Goal: Information Seeking & Learning: Learn about a topic

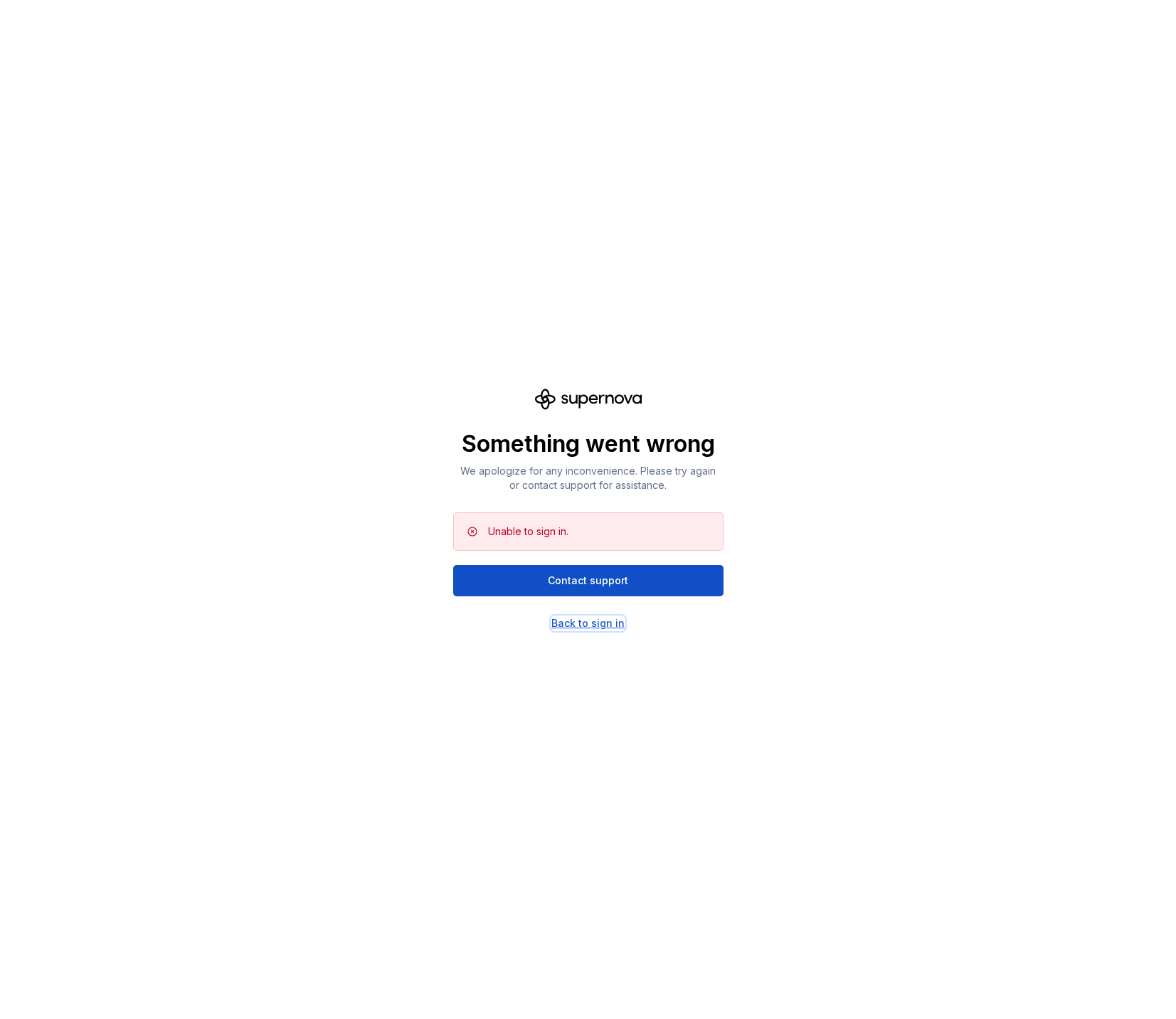
click at [605, 622] on div "Back to sign in" at bounding box center [588, 623] width 74 height 14
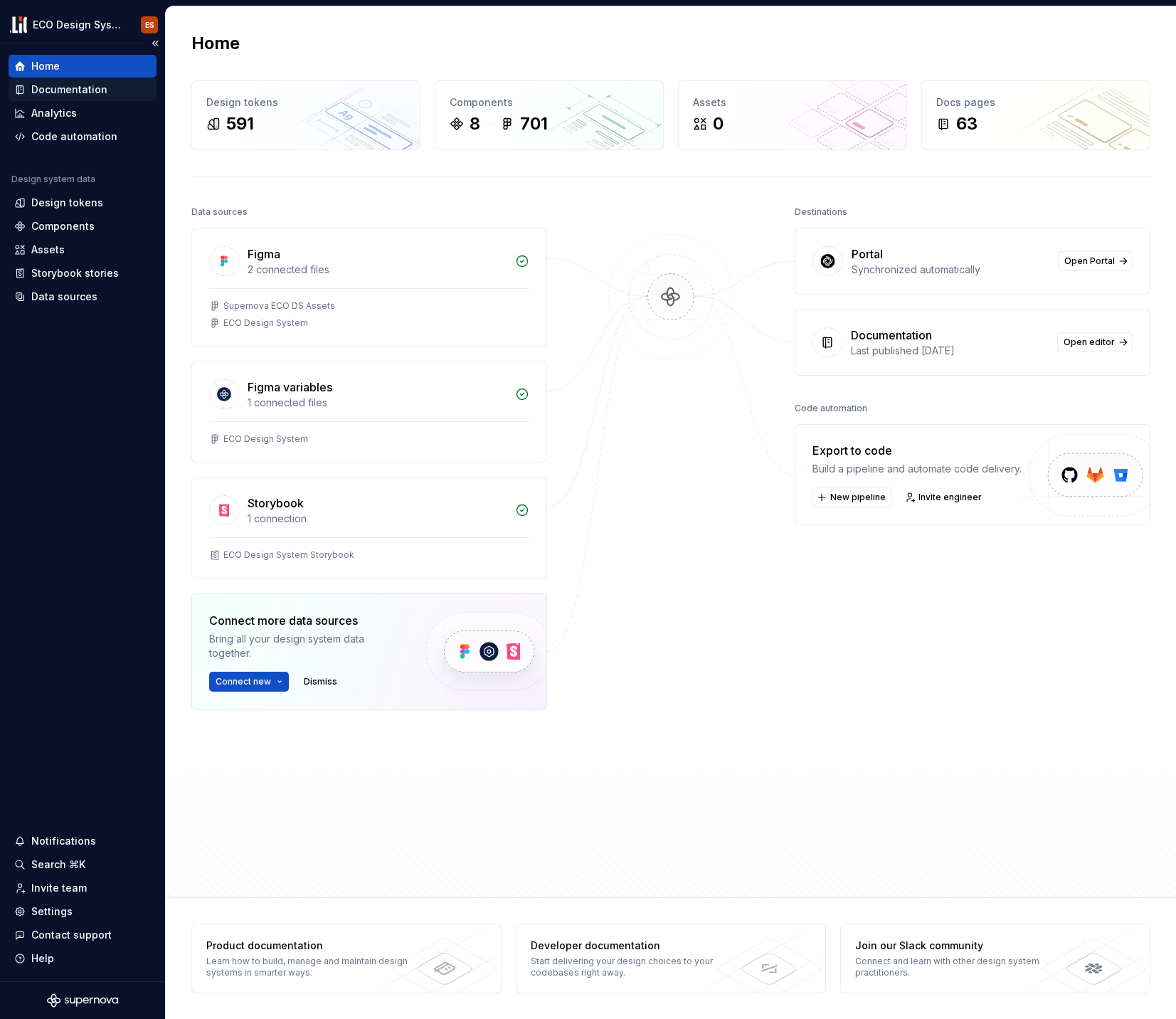
click at [64, 93] on div "Documentation" at bounding box center [69, 90] width 76 height 14
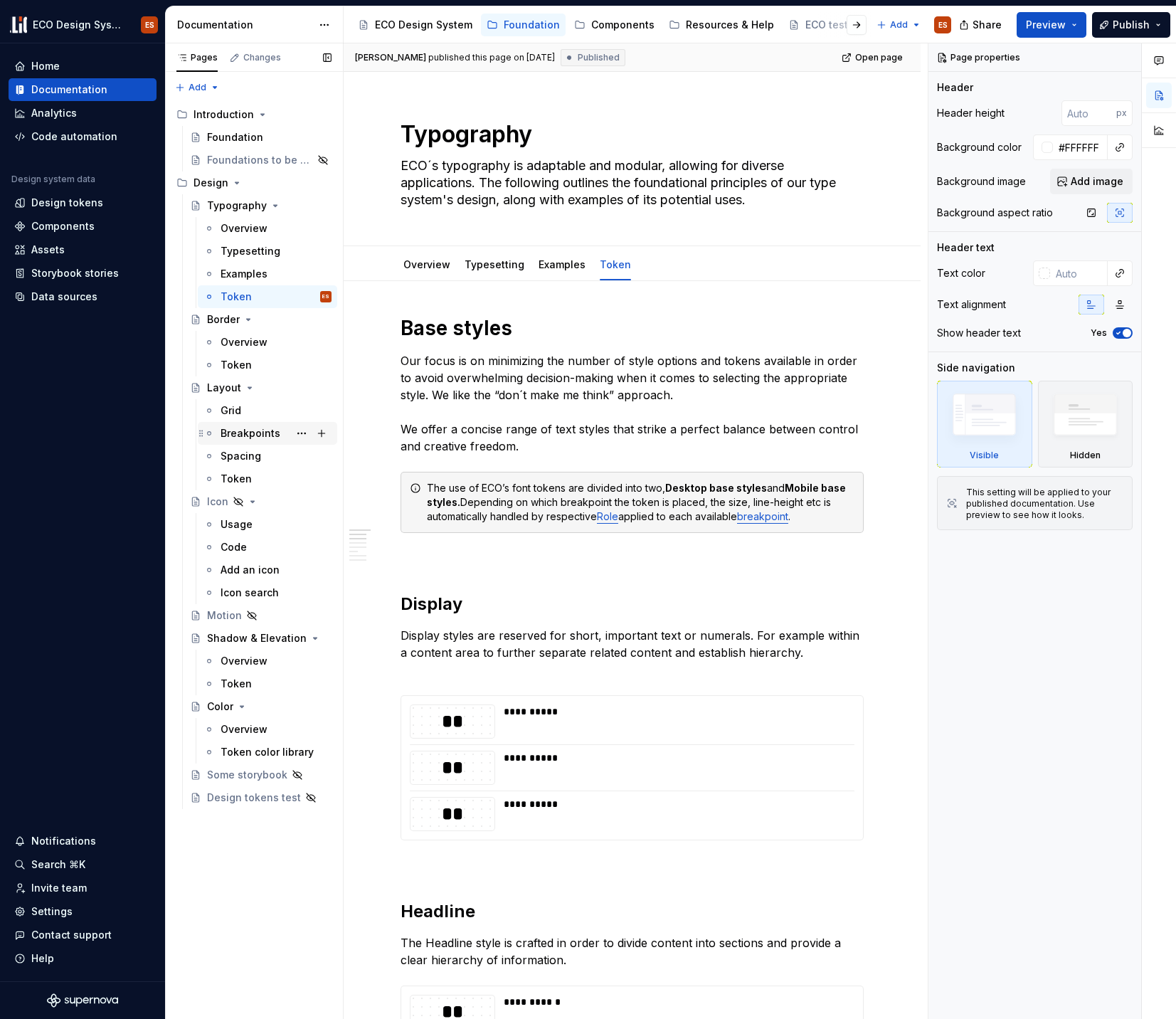
click at [229, 429] on div "Breakpoints" at bounding box center [251, 433] width 60 height 14
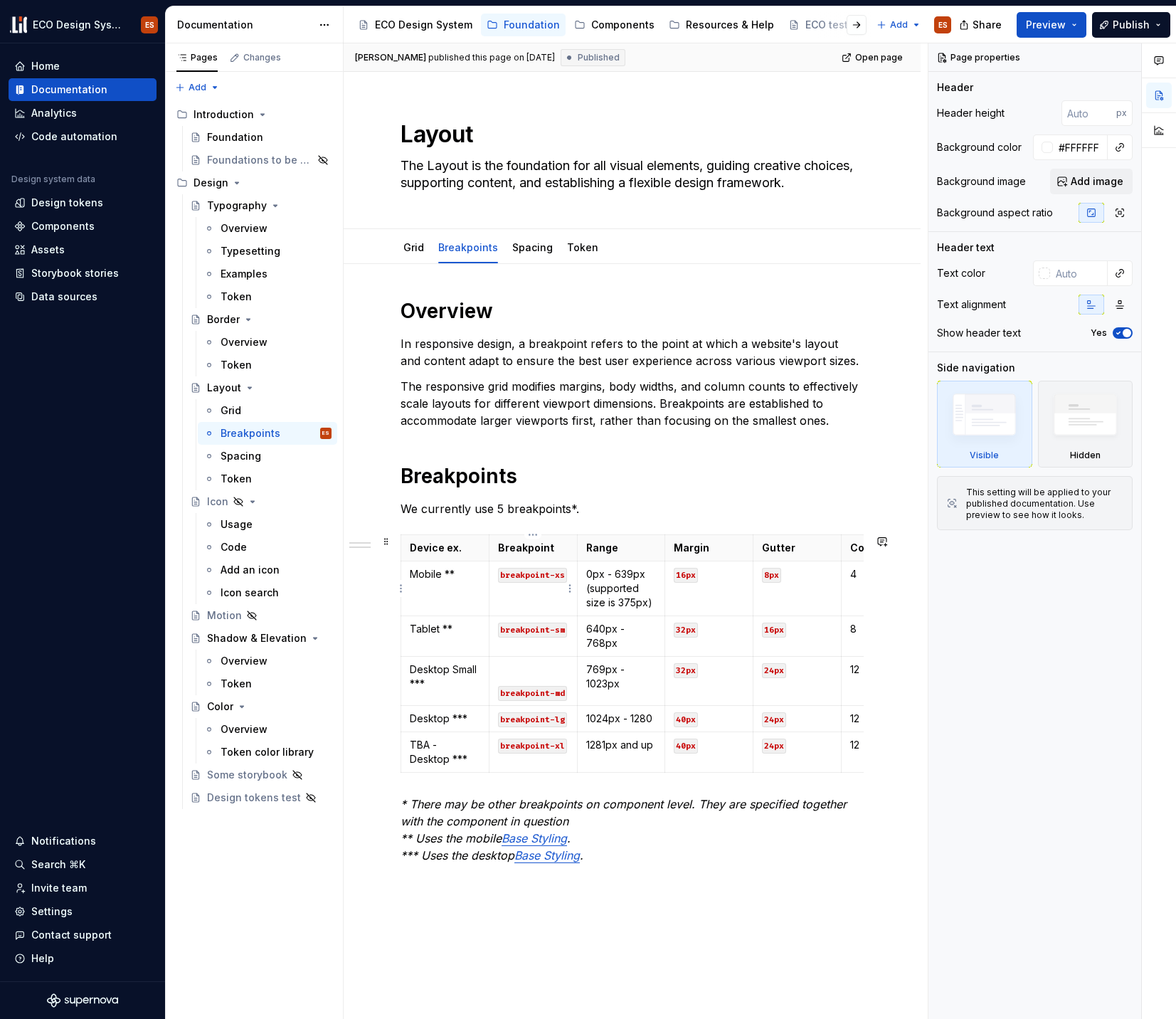
click at [538, 574] on code "breakpoint-xs" at bounding box center [533, 576] width 69 height 15
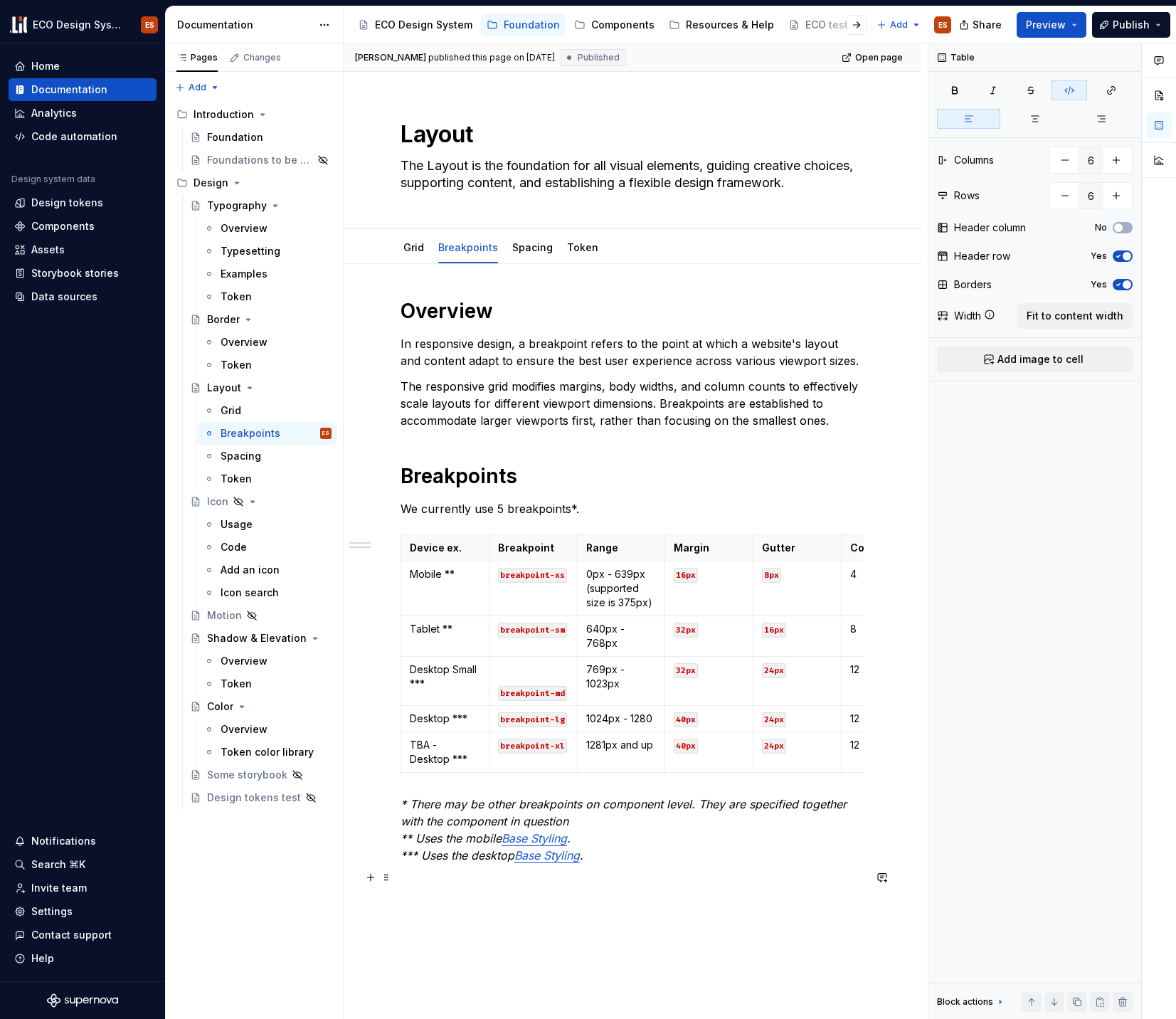
drag, startPoint x: 612, startPoint y: 875, endPoint x: 614, endPoint y: 851, distance: 24.1
click at [613, 873] on p at bounding box center [632, 881] width 463 height 17
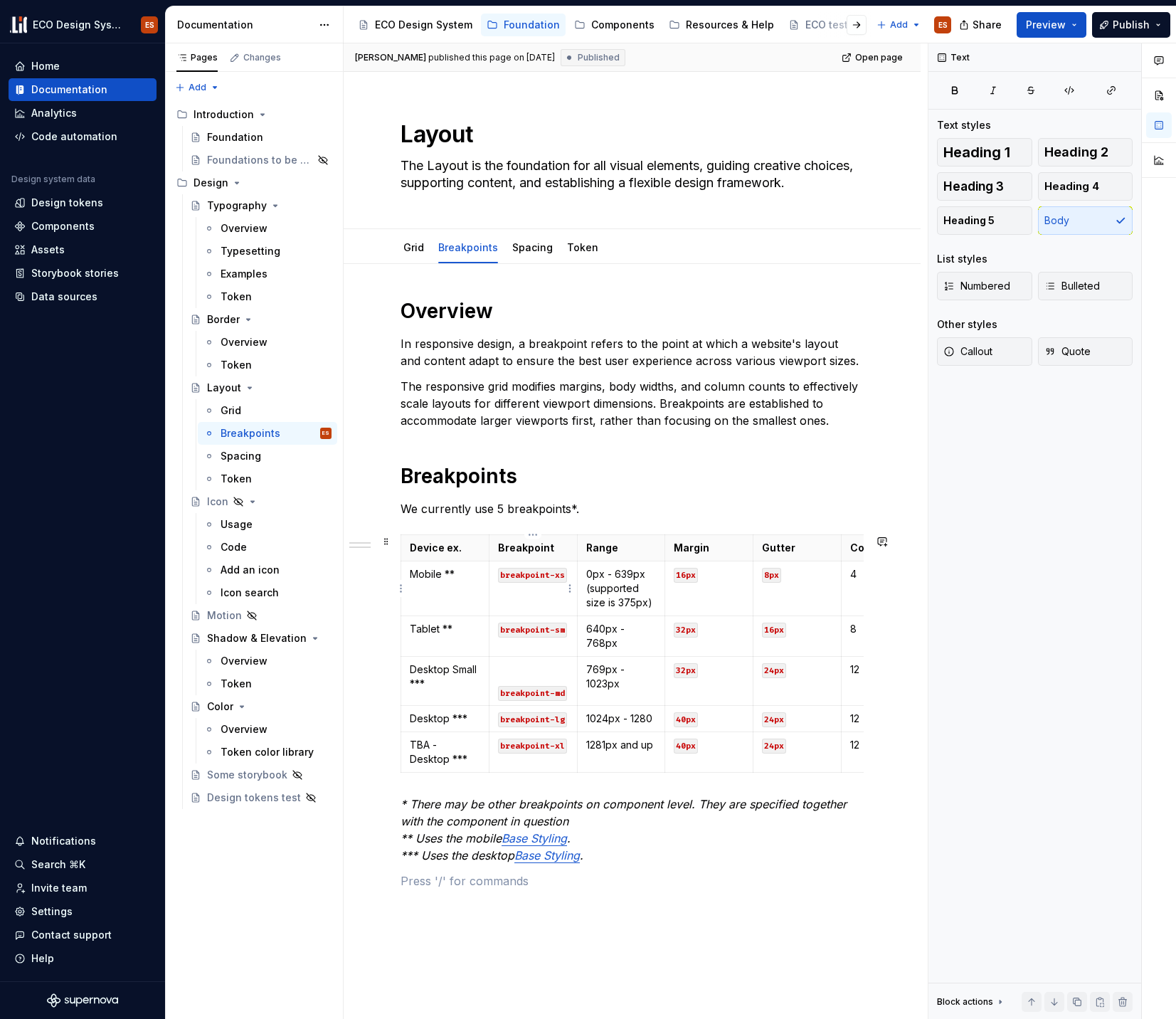
click at [547, 576] on code "breakpoint-xs" at bounding box center [533, 576] width 69 height 15
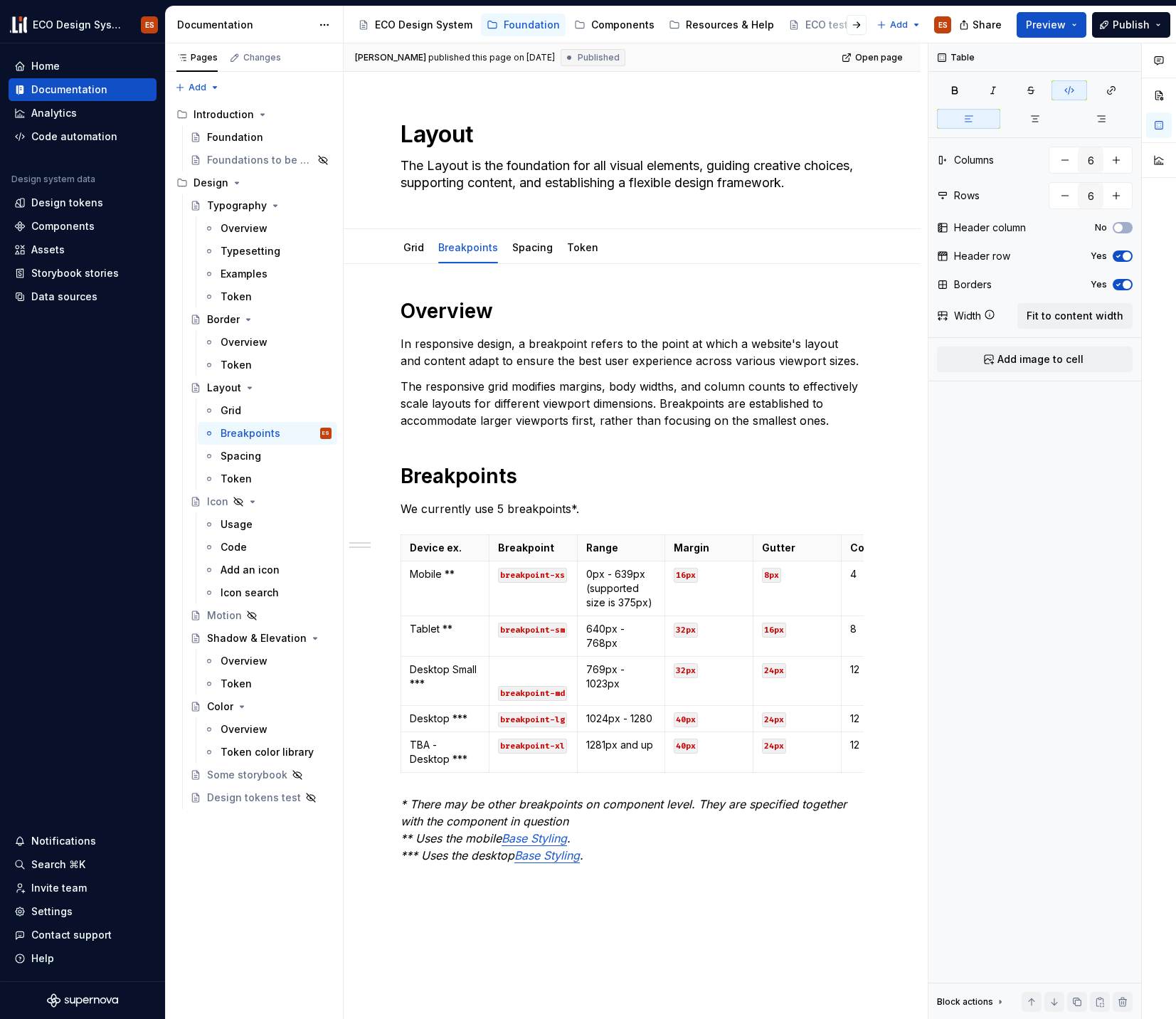
type textarea "*"
